Goal: Task Accomplishment & Management: Manage account settings

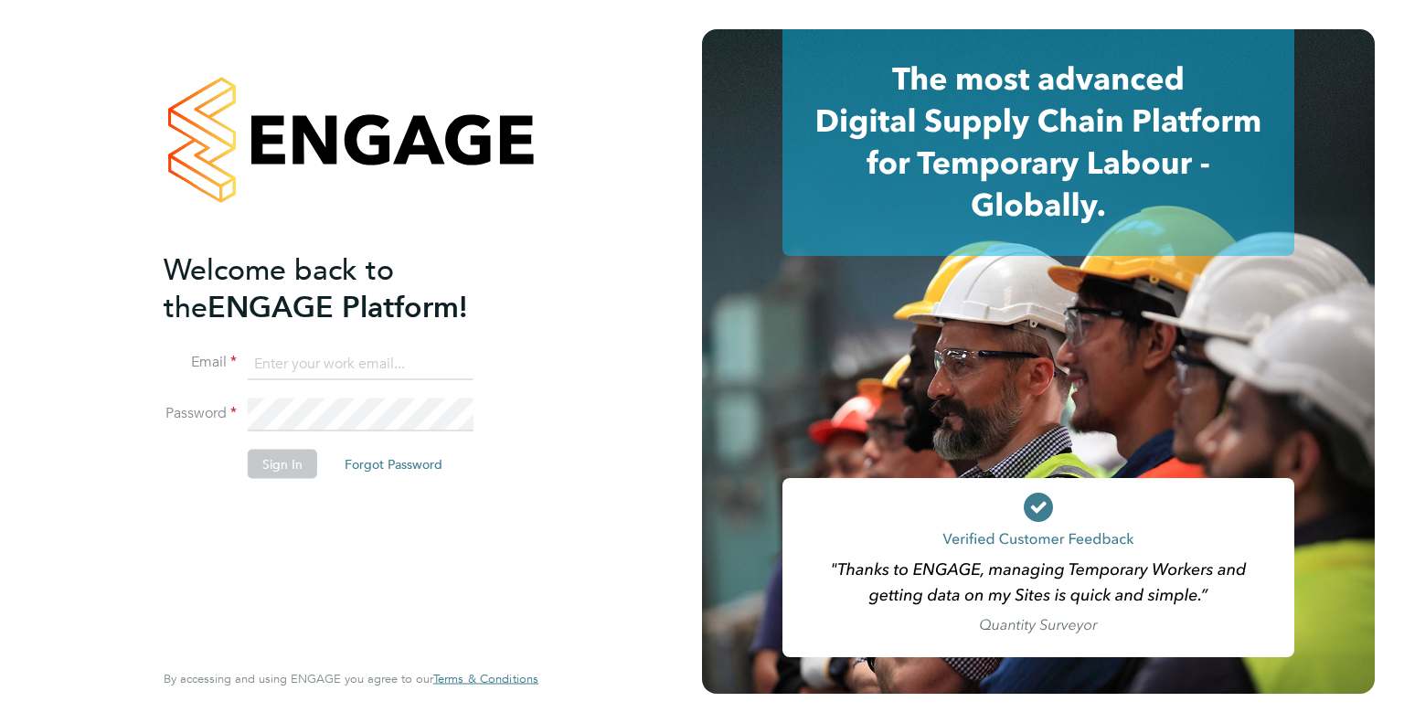
click at [274, 350] on input at bounding box center [361, 363] width 226 height 33
type input "[PERSON_NAME][EMAIL_ADDRESS][DOMAIN_NAME]"
click at [274, 467] on button "Sign In" at bounding box center [282, 463] width 69 height 29
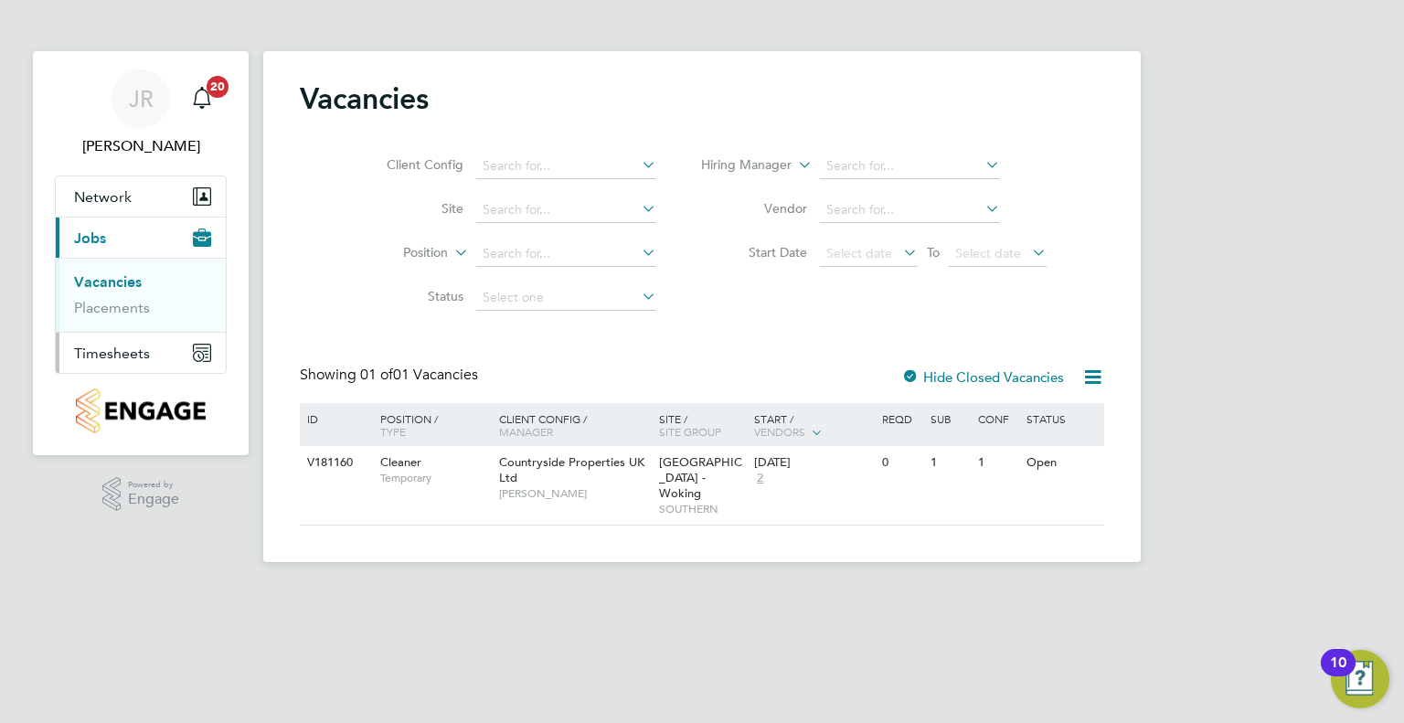
click at [113, 351] on span "Timesheets" at bounding box center [112, 353] width 76 height 17
click at [113, 351] on link "Expenses" at bounding box center [105, 348] width 62 height 17
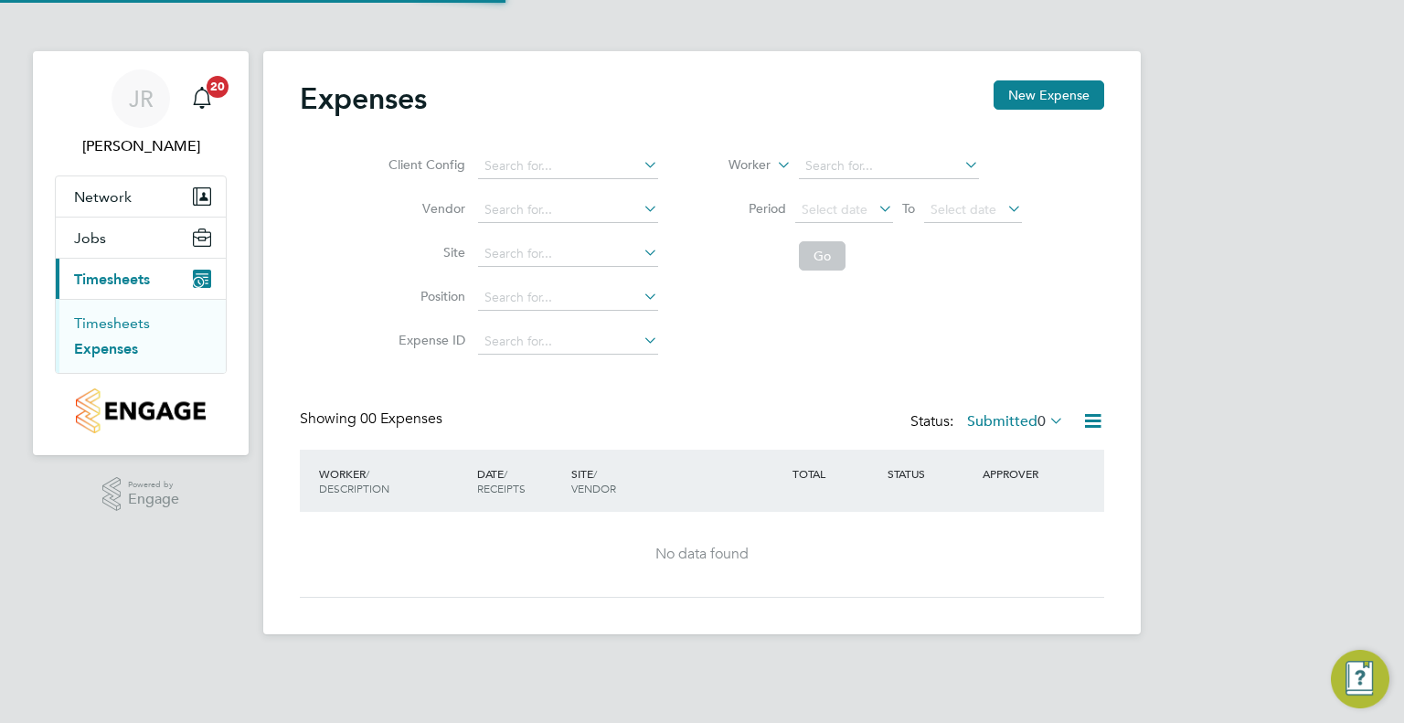
click at [114, 325] on link "Timesheets" at bounding box center [112, 323] width 76 height 17
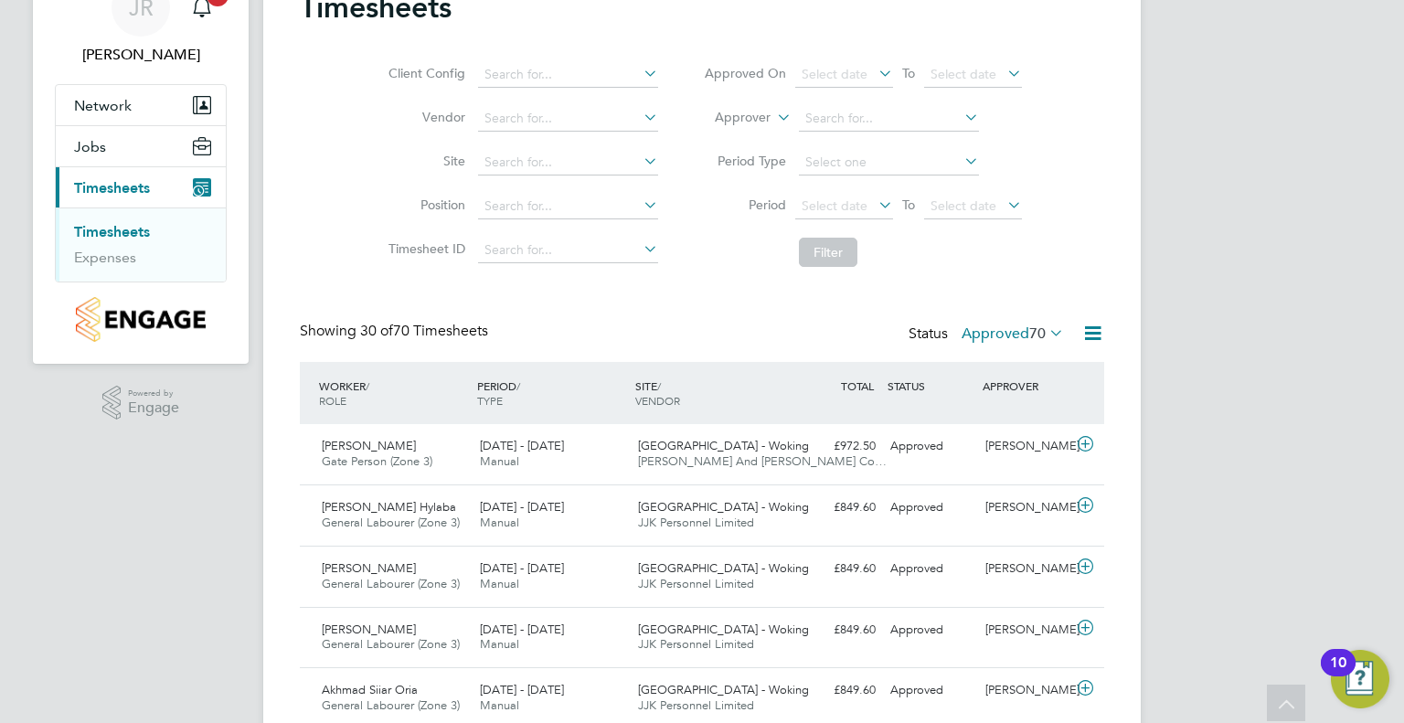
click at [1046, 329] on icon at bounding box center [1046, 333] width 0 height 26
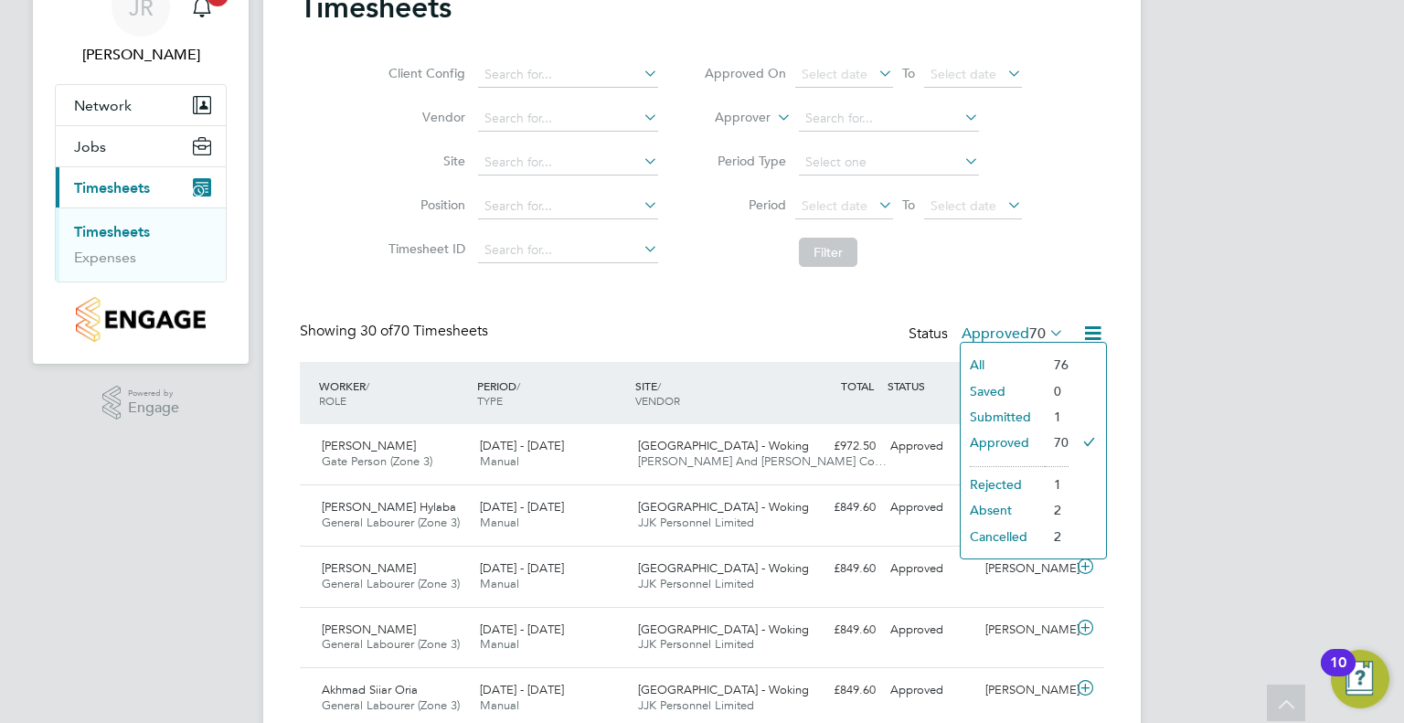
click at [1045, 417] on li "1" at bounding box center [1057, 417] width 24 height 26
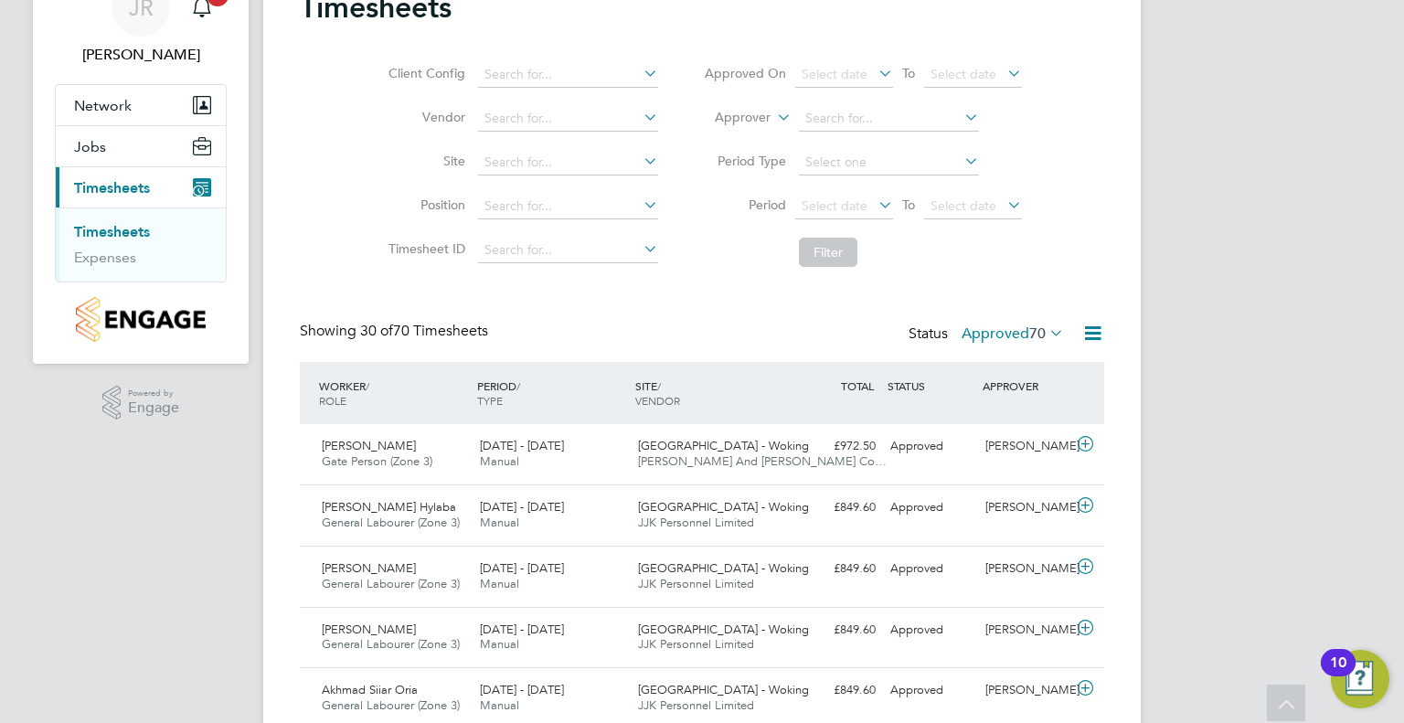
click at [1046, 331] on icon at bounding box center [1046, 333] width 0 height 26
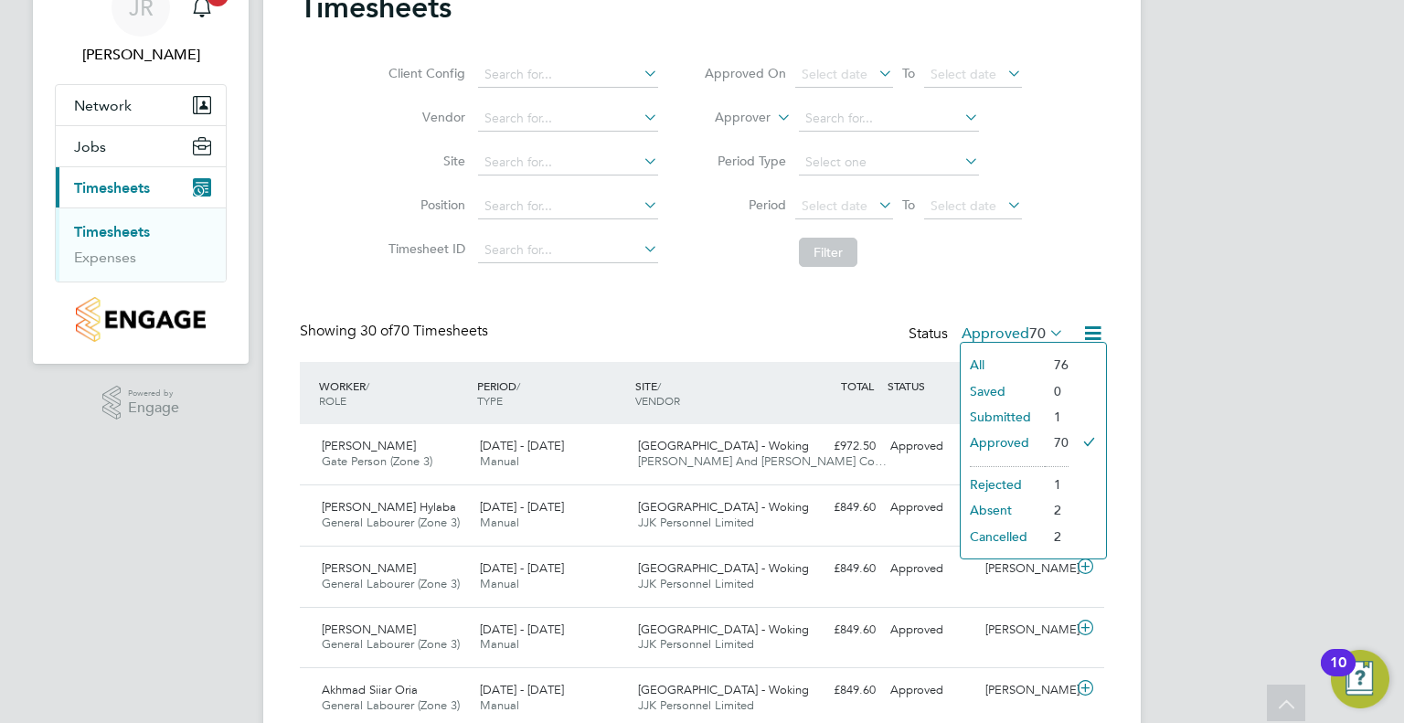
click at [999, 415] on li "Submitted" at bounding box center [1003, 417] width 84 height 26
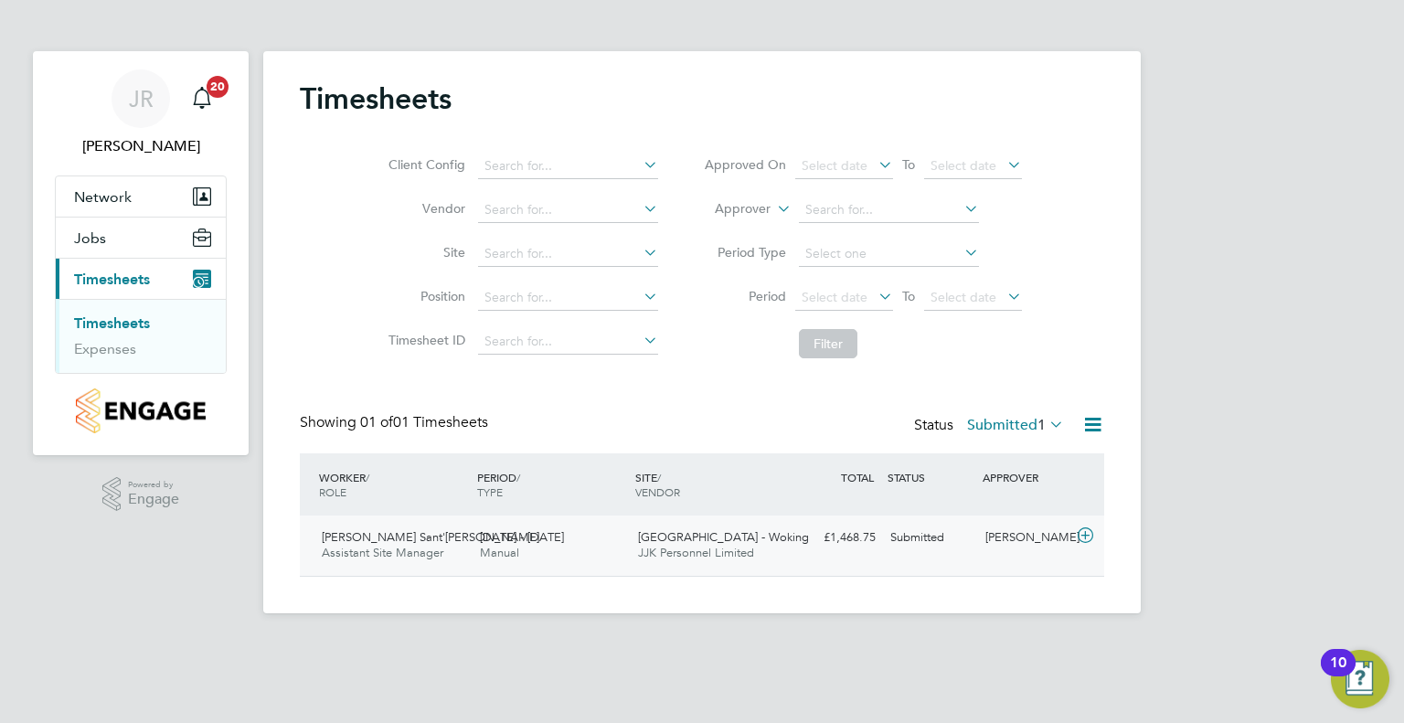
click at [1002, 553] on div "Jay Rowles-Wise" at bounding box center [1025, 538] width 95 height 30
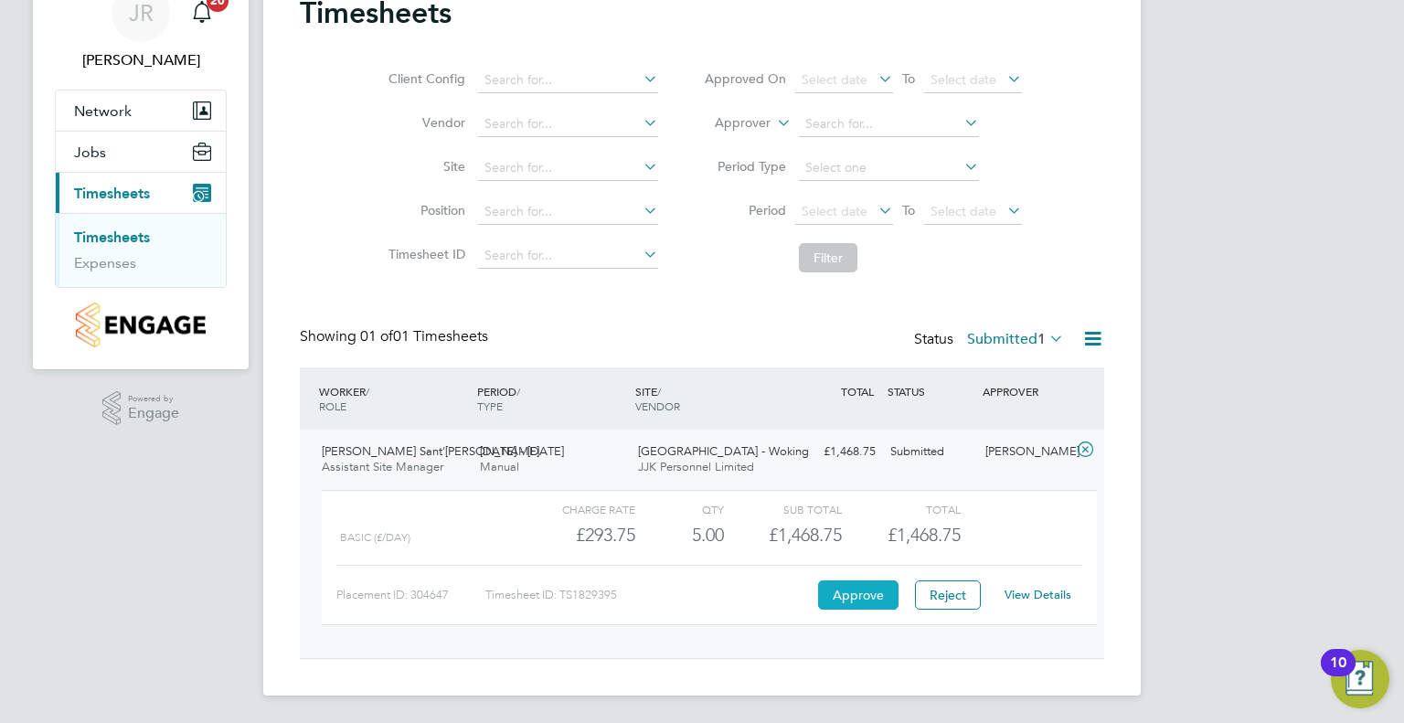
click at [860, 593] on button "Approve" at bounding box center [858, 595] width 80 height 29
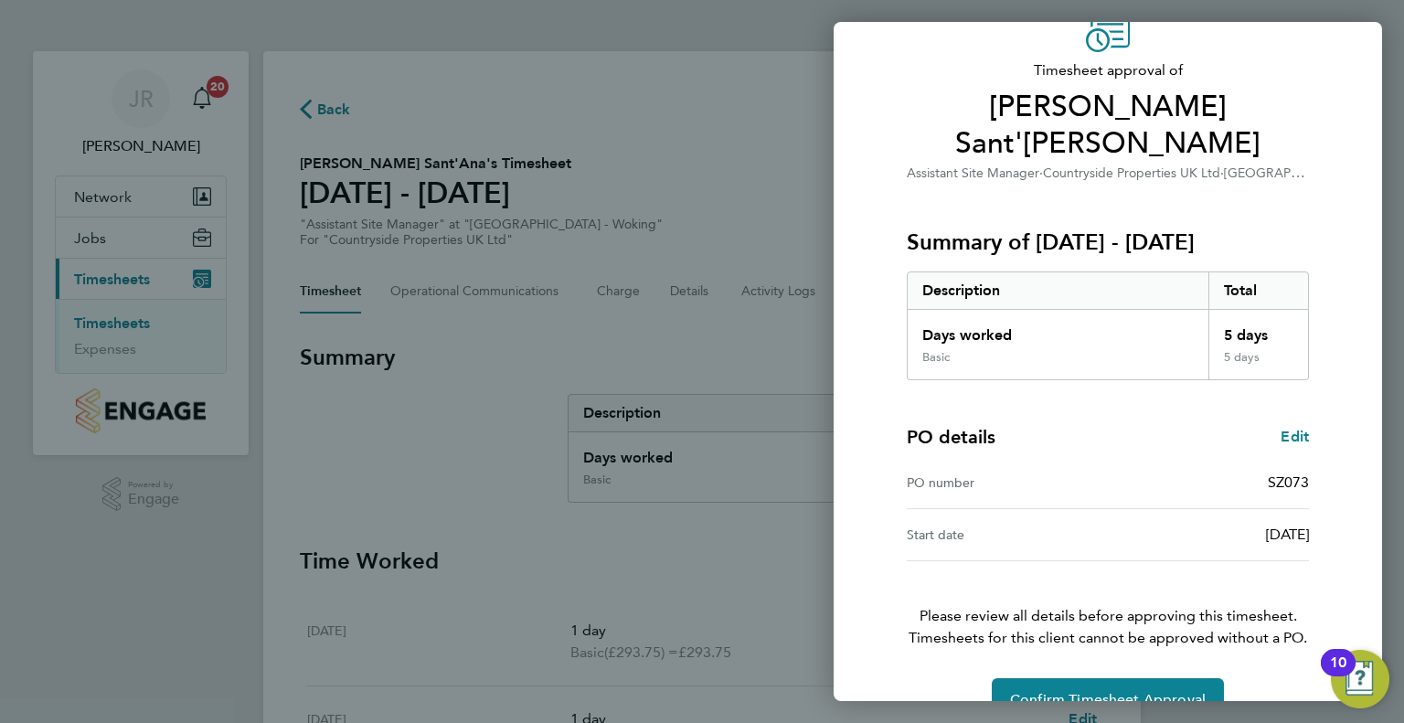
scroll to position [99, 0]
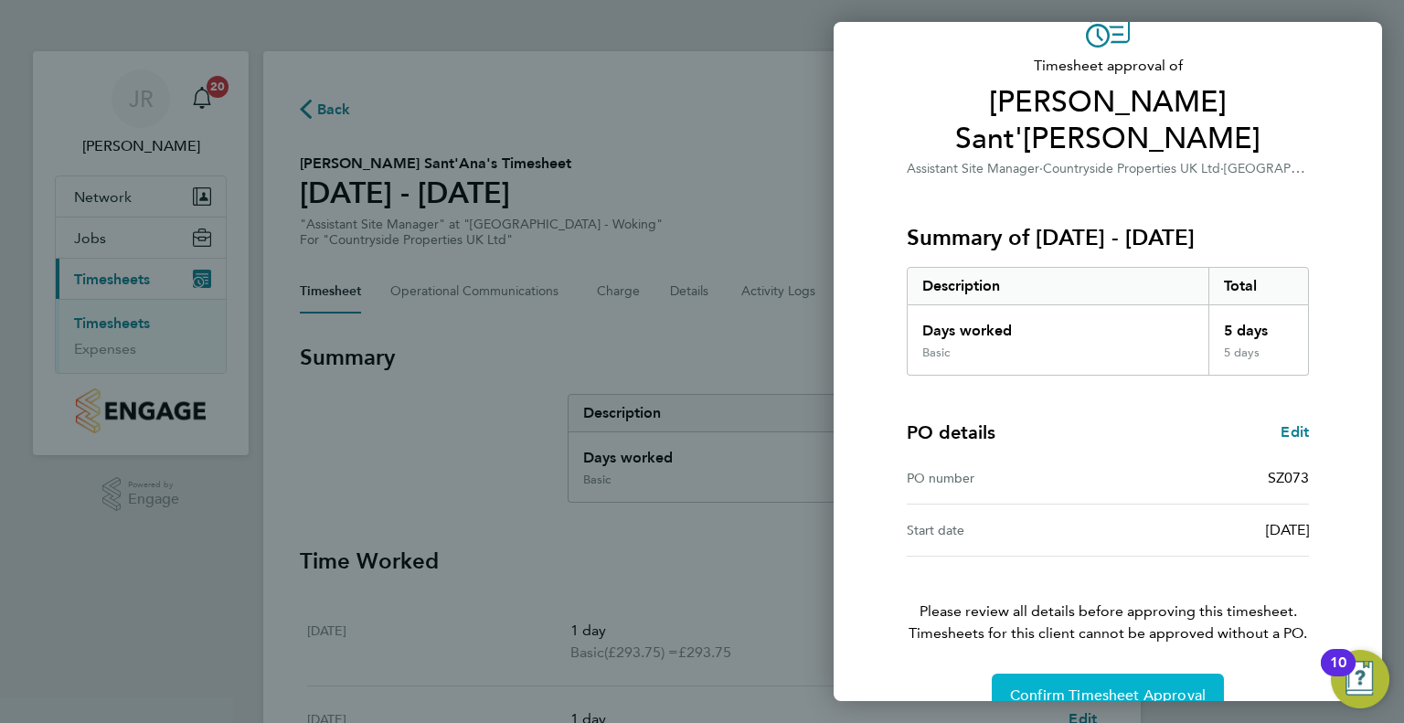
click at [1112, 687] on span "Confirm Timesheet Approval" at bounding box center [1108, 696] width 196 height 18
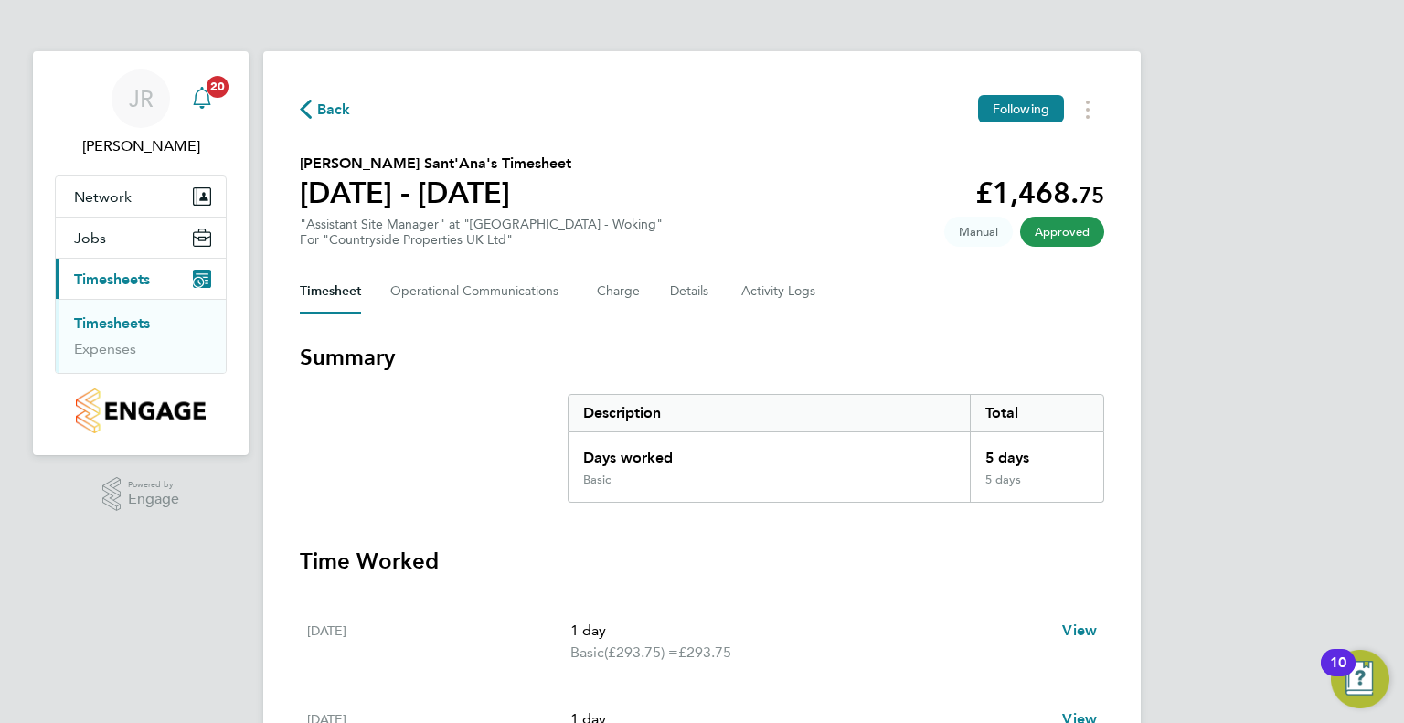
click at [217, 100] on div "Main navigation" at bounding box center [202, 98] width 37 height 37
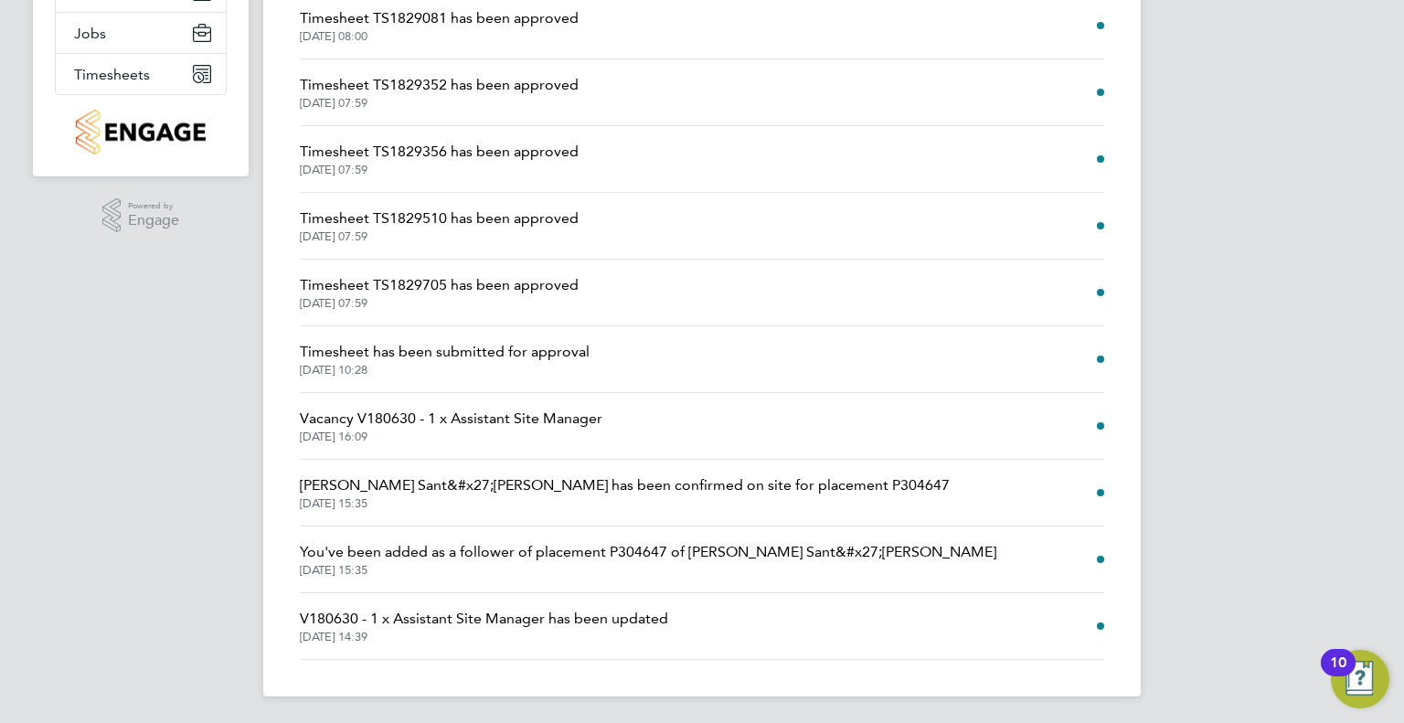
scroll to position [205, 0]
